Goal: Navigation & Orientation: Find specific page/section

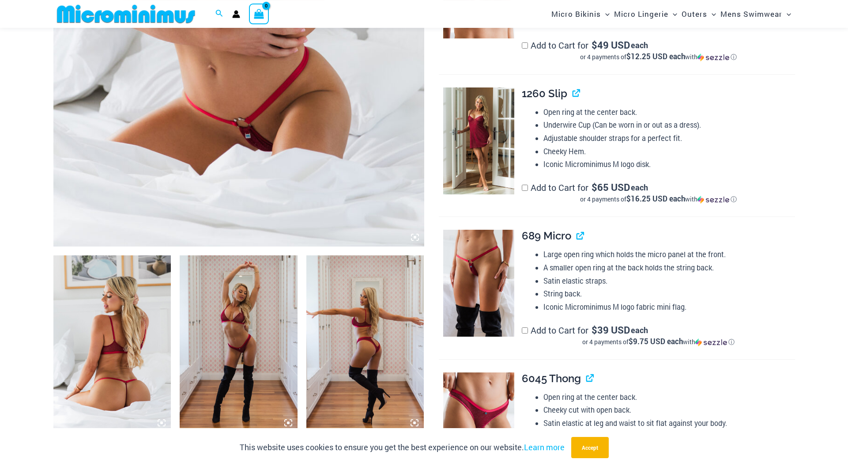
scroll to position [424, 0]
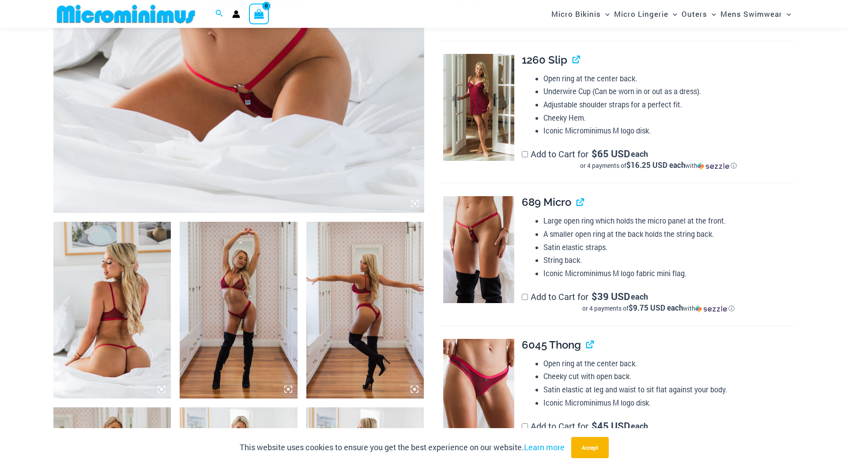
click at [144, 261] on img at bounding box center [112, 310] width 118 height 177
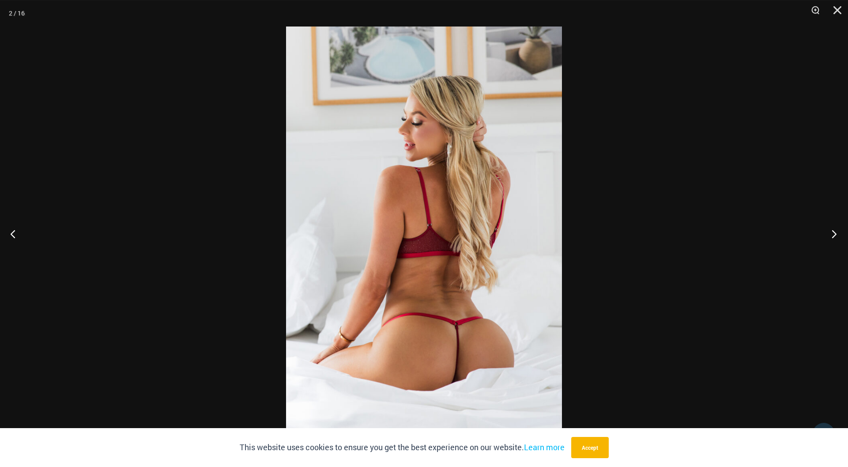
click at [838, 232] on button "Next" at bounding box center [831, 234] width 33 height 44
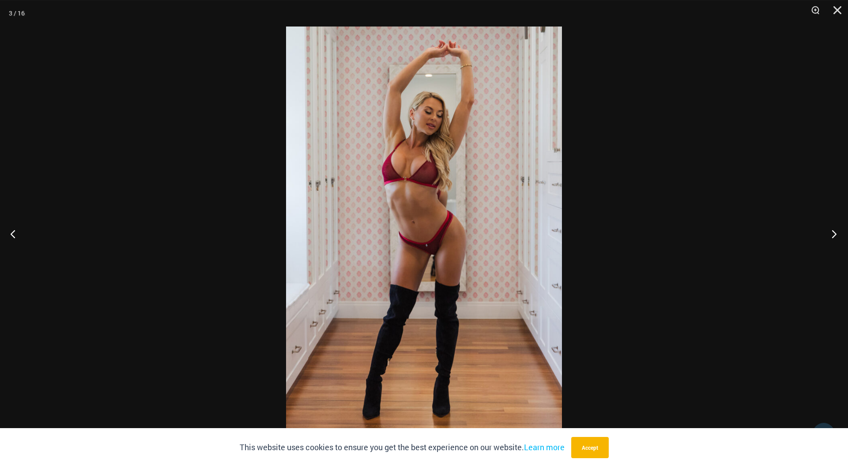
click at [838, 233] on button "Next" at bounding box center [831, 234] width 33 height 44
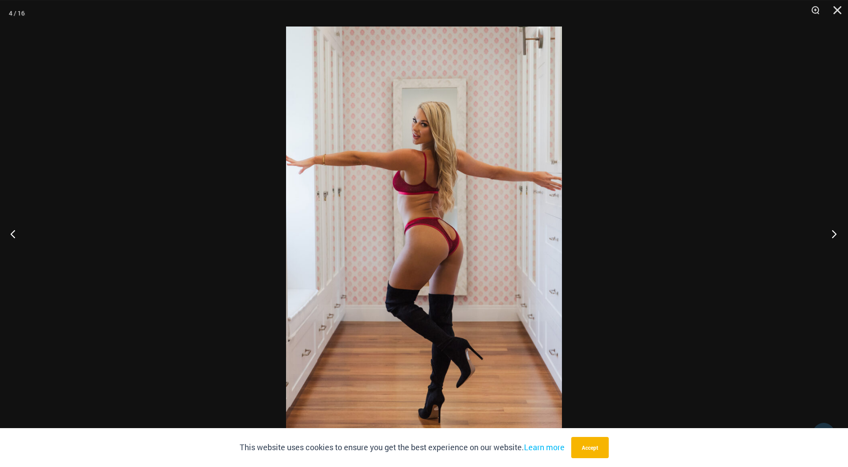
click at [838, 233] on button "Next" at bounding box center [831, 234] width 33 height 44
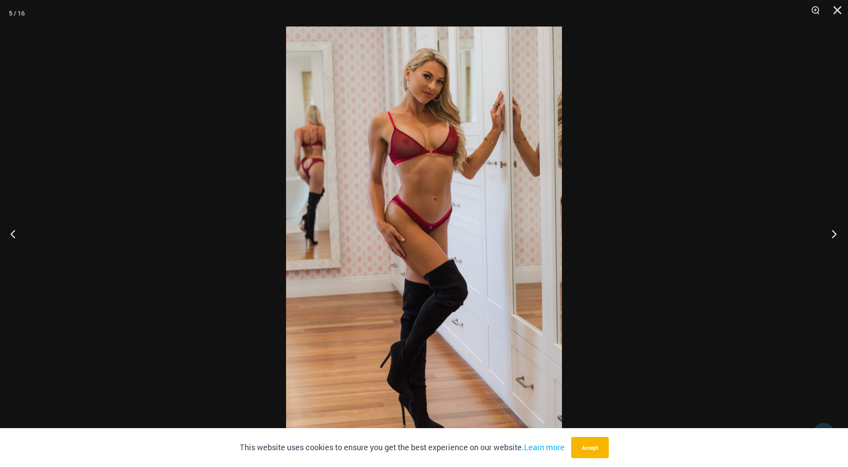
click at [838, 233] on button "Next" at bounding box center [831, 234] width 33 height 44
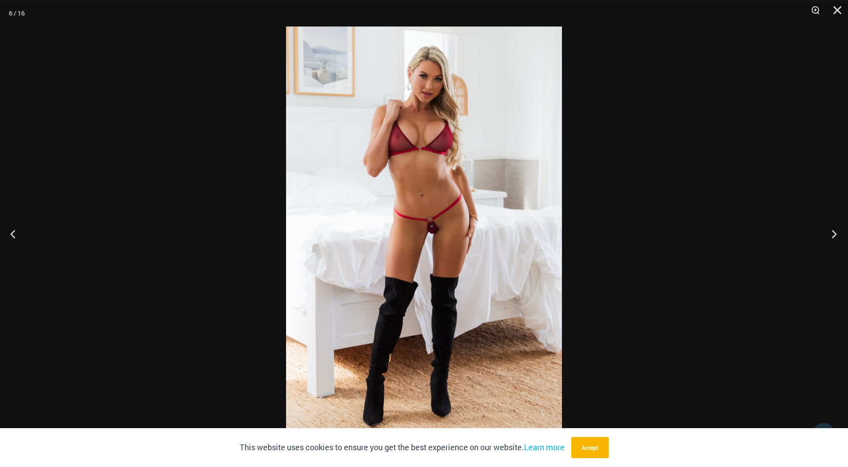
click at [838, 233] on button "Next" at bounding box center [831, 234] width 33 height 44
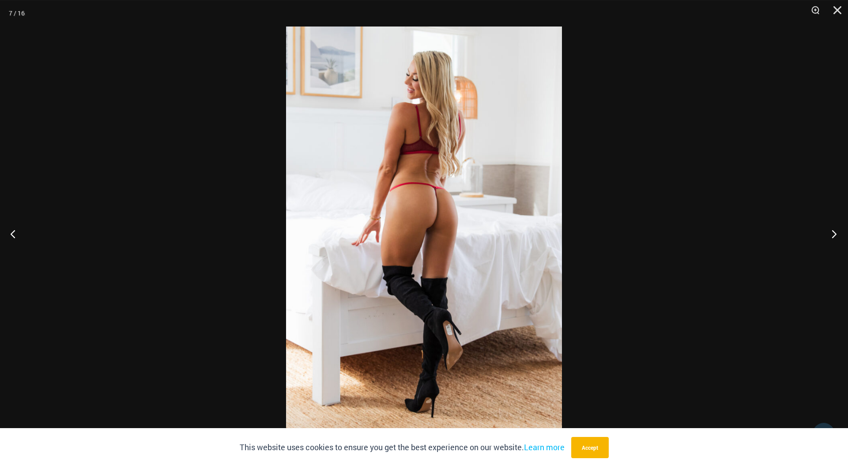
click at [838, 233] on button "Next" at bounding box center [831, 234] width 33 height 44
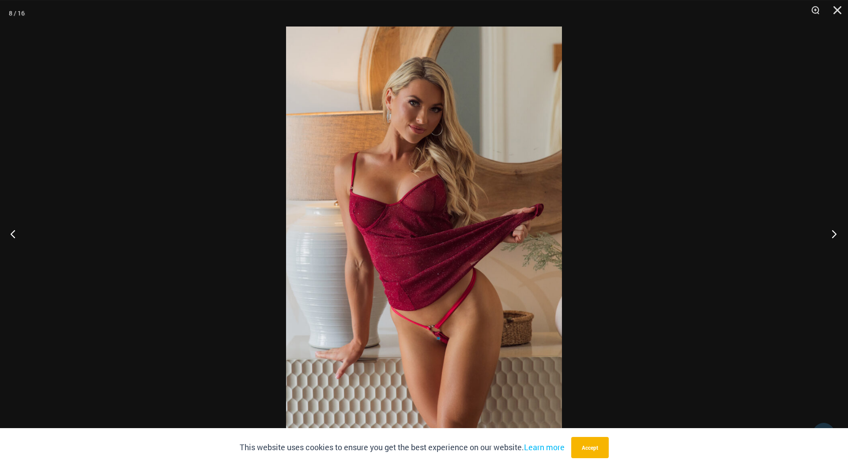
click at [838, 233] on button "Next" at bounding box center [831, 234] width 33 height 44
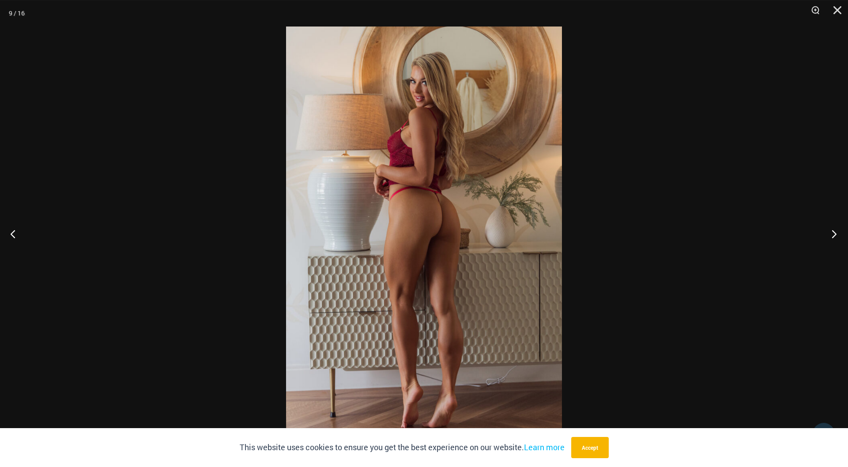
click at [838, 233] on button "Next" at bounding box center [831, 234] width 33 height 44
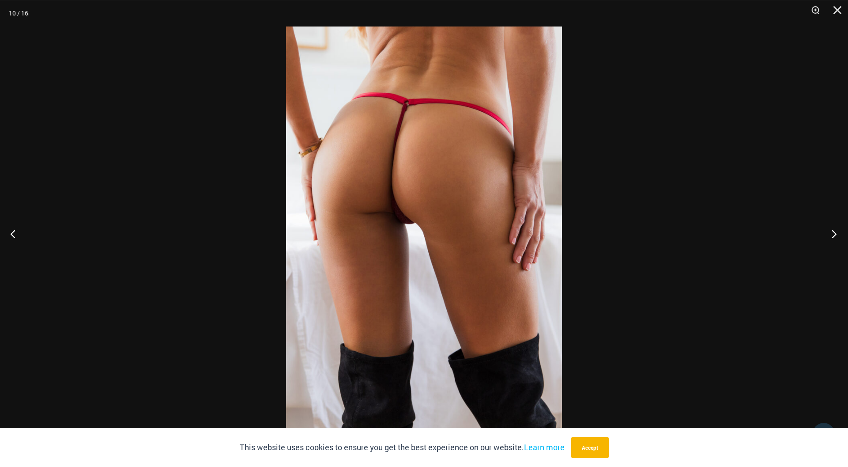
click at [838, 233] on button "Next" at bounding box center [831, 234] width 33 height 44
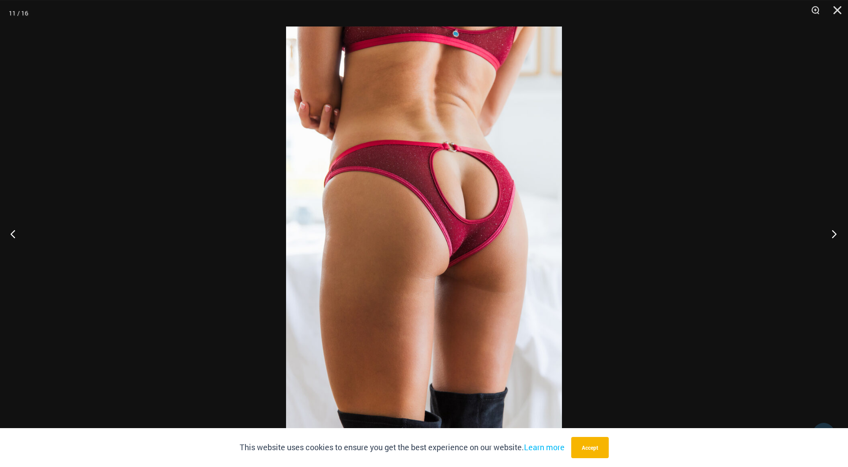
click at [838, 233] on button "Next" at bounding box center [831, 234] width 33 height 44
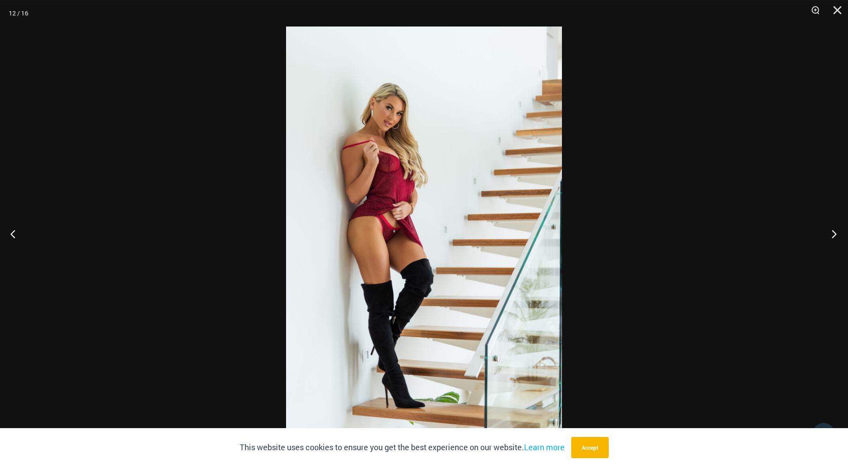
click at [838, 233] on button "Next" at bounding box center [831, 234] width 33 height 44
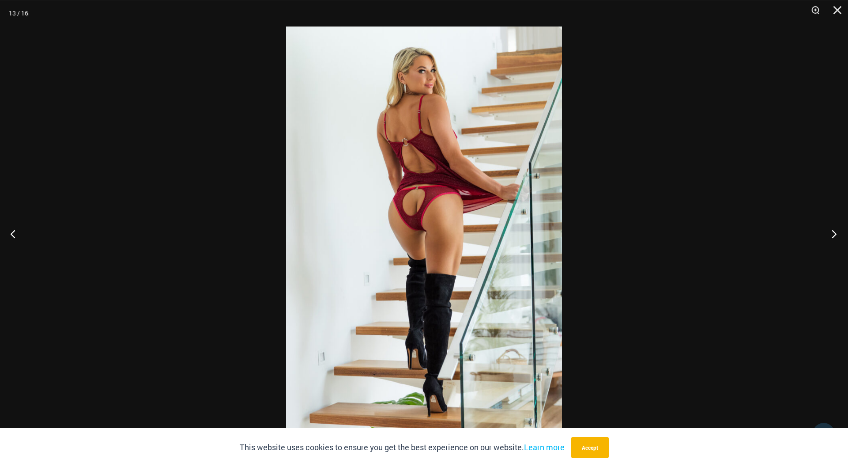
click at [838, 233] on button "Next" at bounding box center [831, 234] width 33 height 44
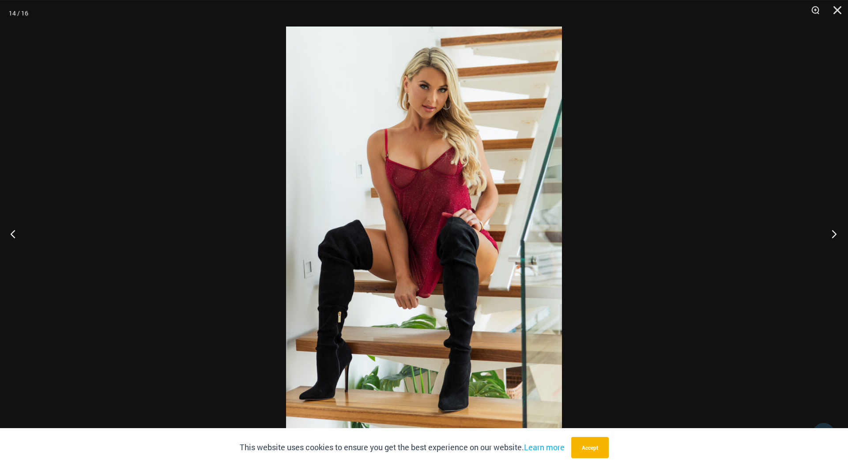
click at [838, 233] on button "Next" at bounding box center [831, 234] width 33 height 44
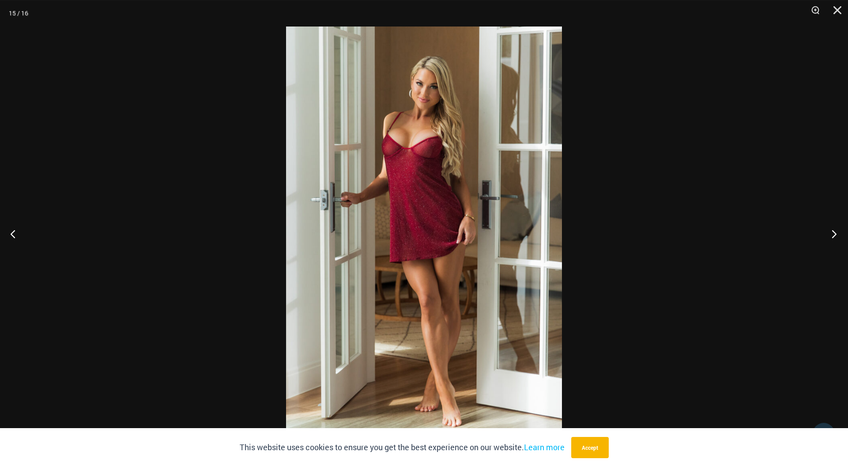
click at [838, 233] on button "Next" at bounding box center [831, 234] width 33 height 44
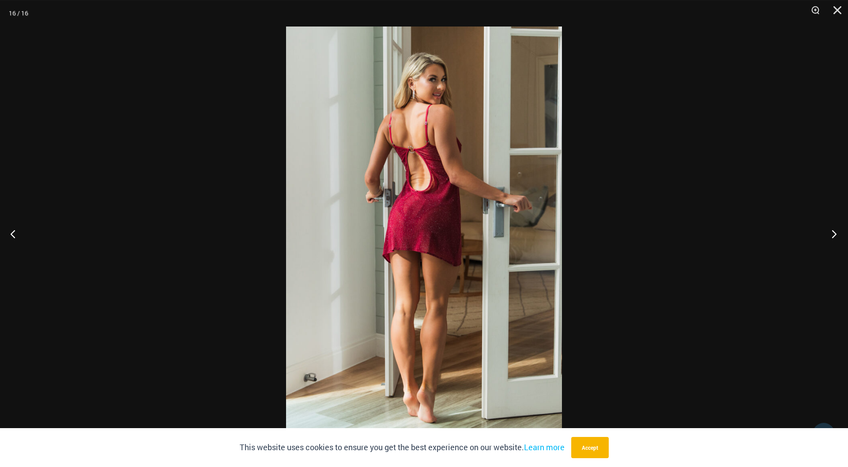
click at [838, 233] on button "Next" at bounding box center [831, 234] width 33 height 44
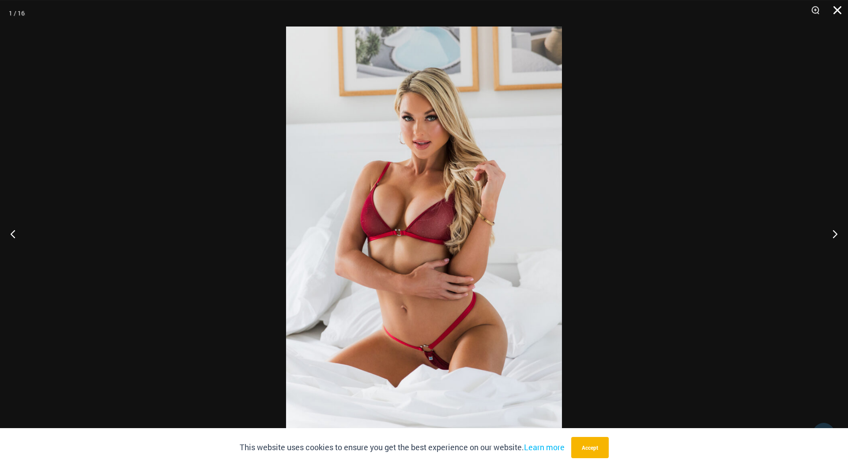
click at [836, 11] on button "Close" at bounding box center [835, 13] width 22 height 26
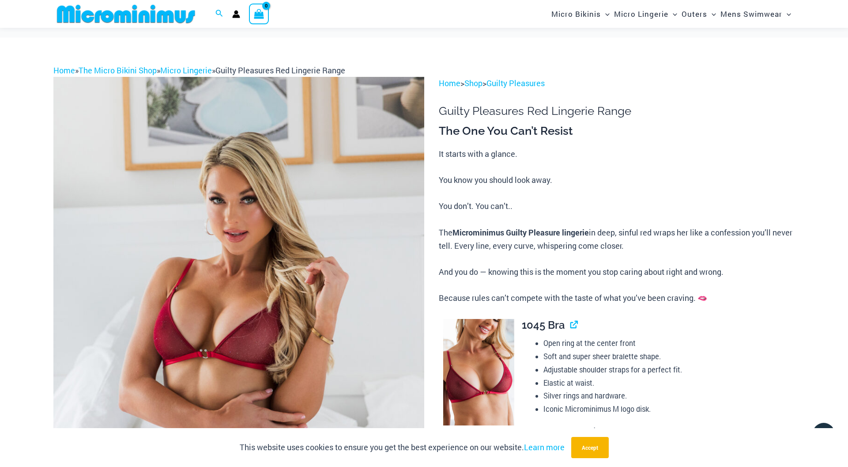
scroll to position [0, 0]
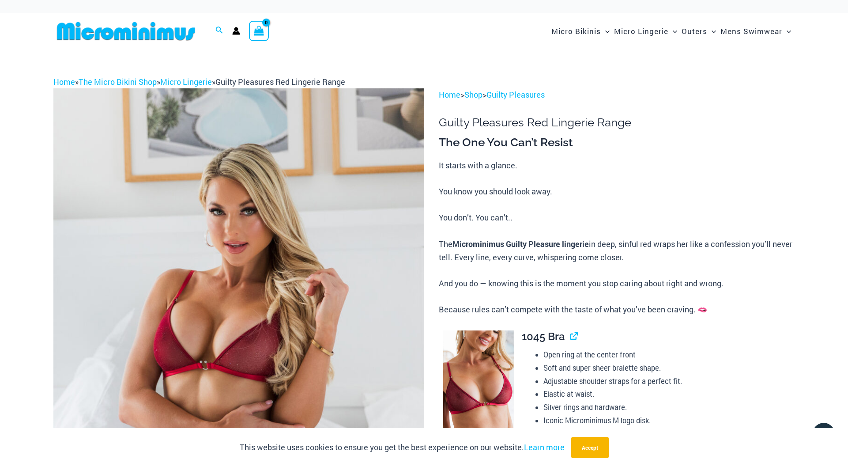
click at [179, 37] on img at bounding box center [125, 31] width 145 height 20
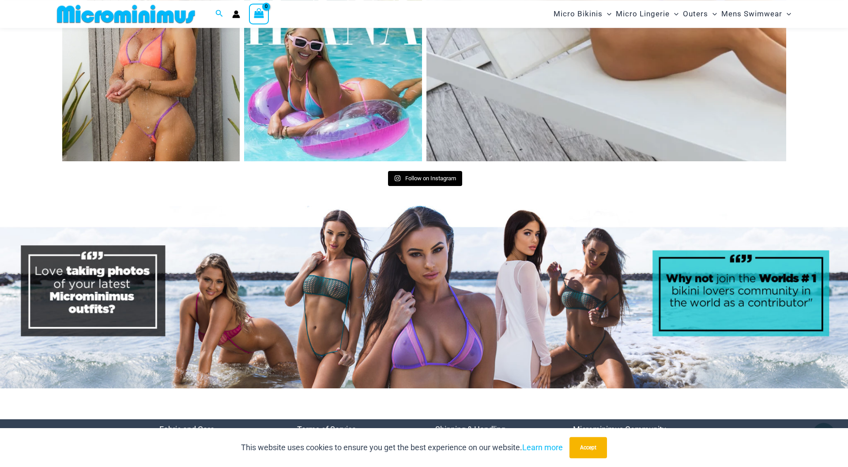
scroll to position [4486, 0]
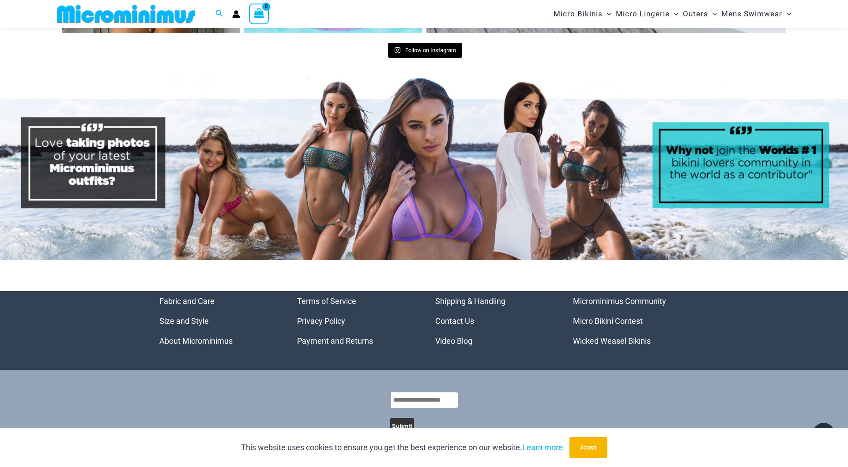
click at [602, 296] on link "Microminimus Community" at bounding box center [619, 300] width 93 height 9
